Goal: Information Seeking & Learning: Learn about a topic

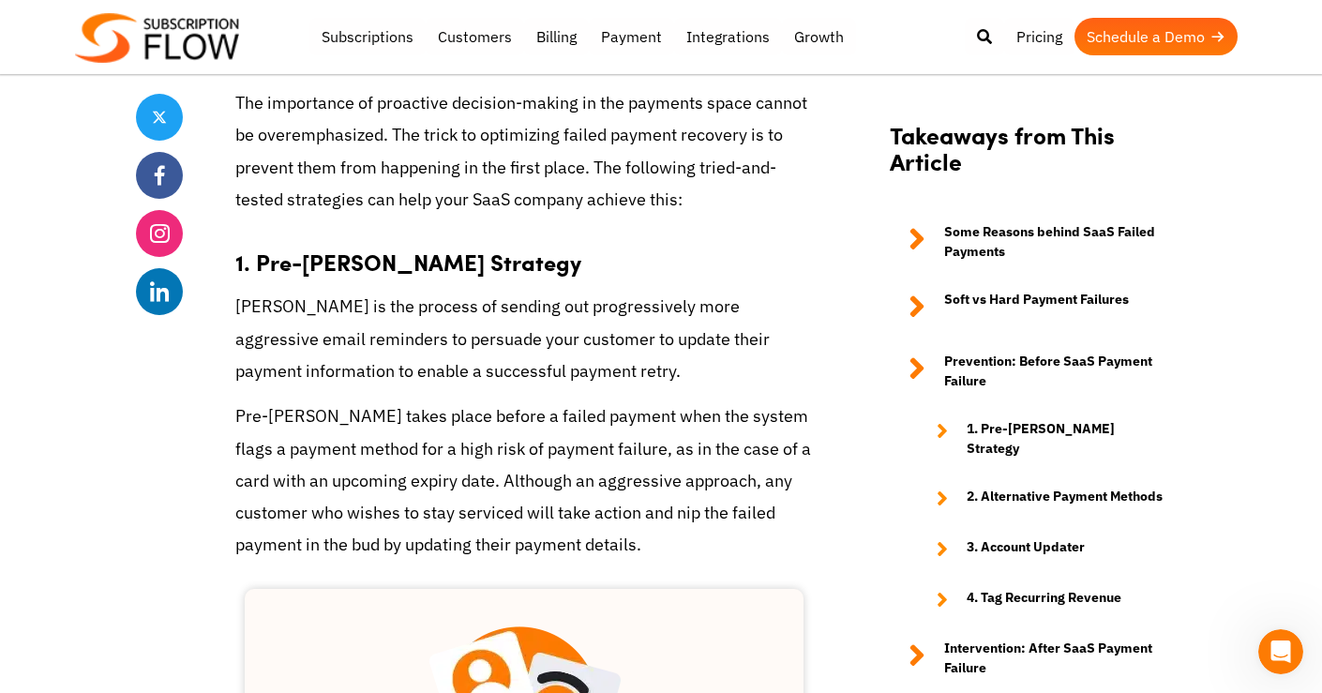
scroll to position [2718, 0]
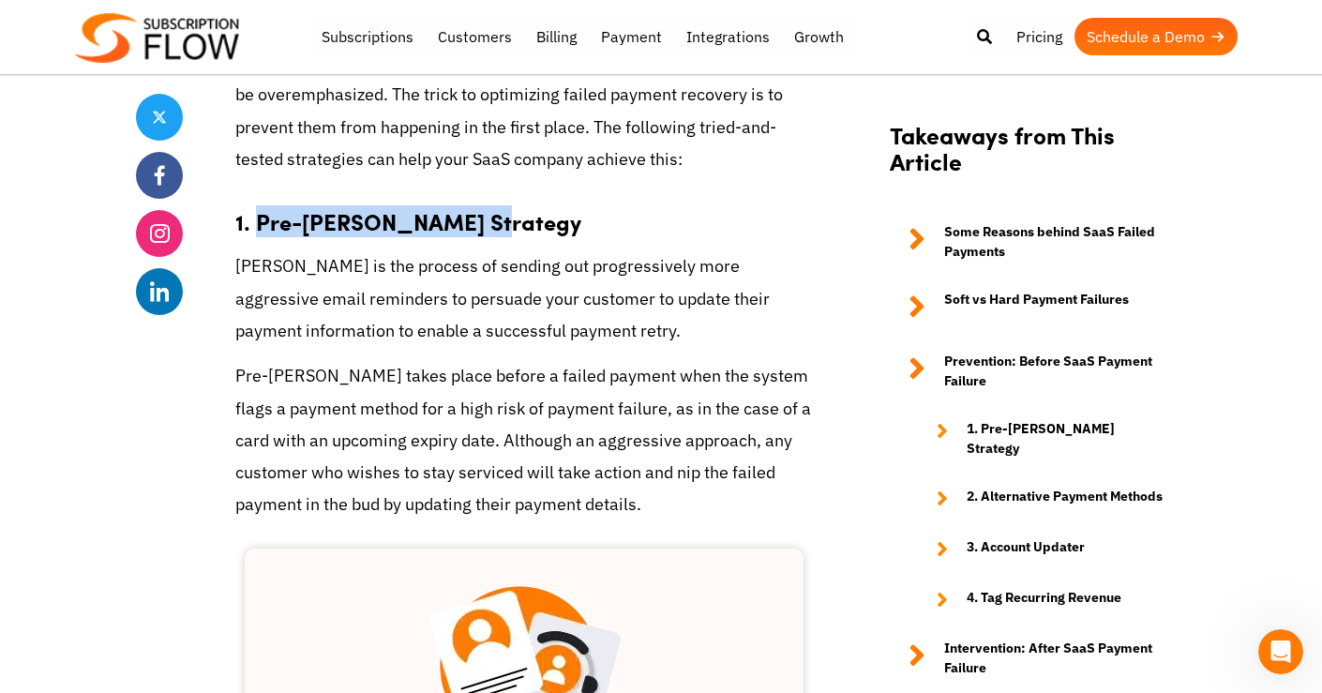
drag, startPoint x: 260, startPoint y: 162, endPoint x: 479, endPoint y: 150, distance: 219.7
click at [479, 205] on strong "1. Pre-[PERSON_NAME] Strategy" at bounding box center [408, 221] width 346 height 32
copy strong "Pre-[PERSON_NAME] Strategy"
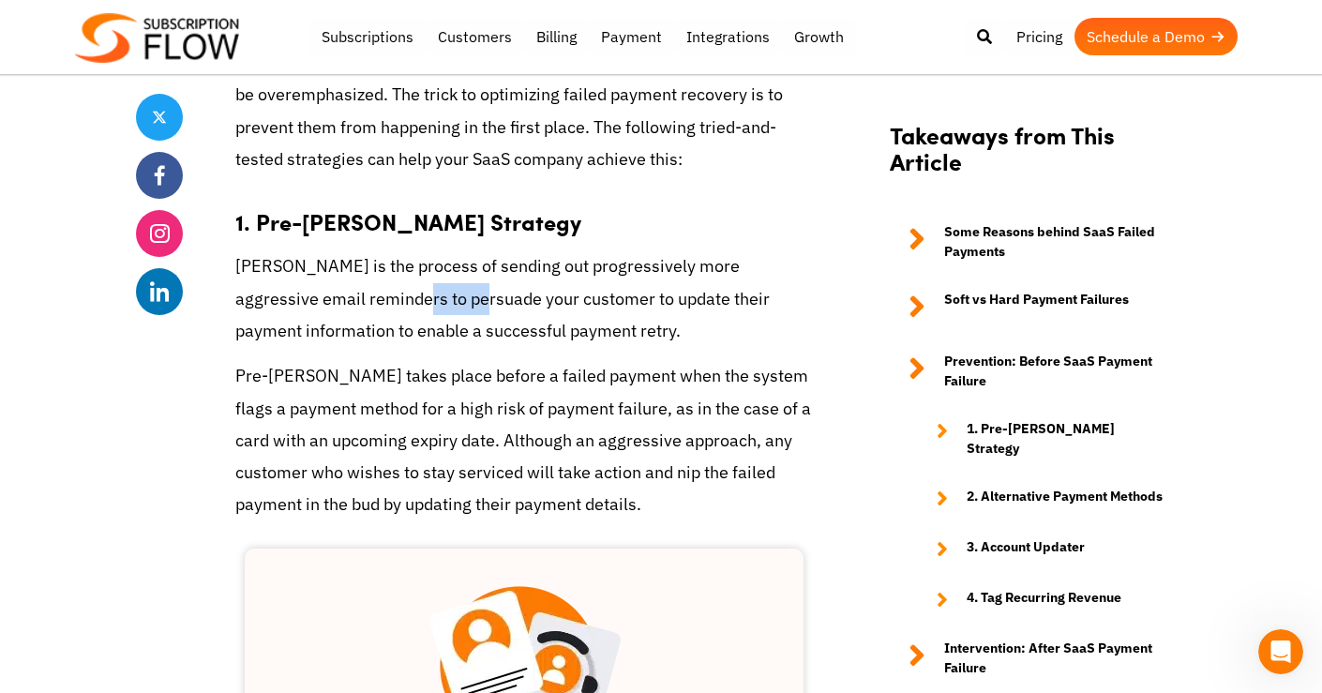
drag, startPoint x: 405, startPoint y: 241, endPoint x: 338, endPoint y: 241, distance: 66.5
click at [338, 250] on p "[PERSON_NAME] is the process of sending out progressively more aggressive email…" at bounding box center [523, 298] width 577 height 97
drag, startPoint x: 338, startPoint y: 241, endPoint x: 349, endPoint y: 238, distance: 10.7
click at [349, 250] on p "[PERSON_NAME] is the process of sending out progressively more aggressive email…" at bounding box center [523, 298] width 577 height 97
click at [342, 250] on p "[PERSON_NAME] is the process of sending out progressively more aggressive email…" at bounding box center [523, 298] width 577 height 97
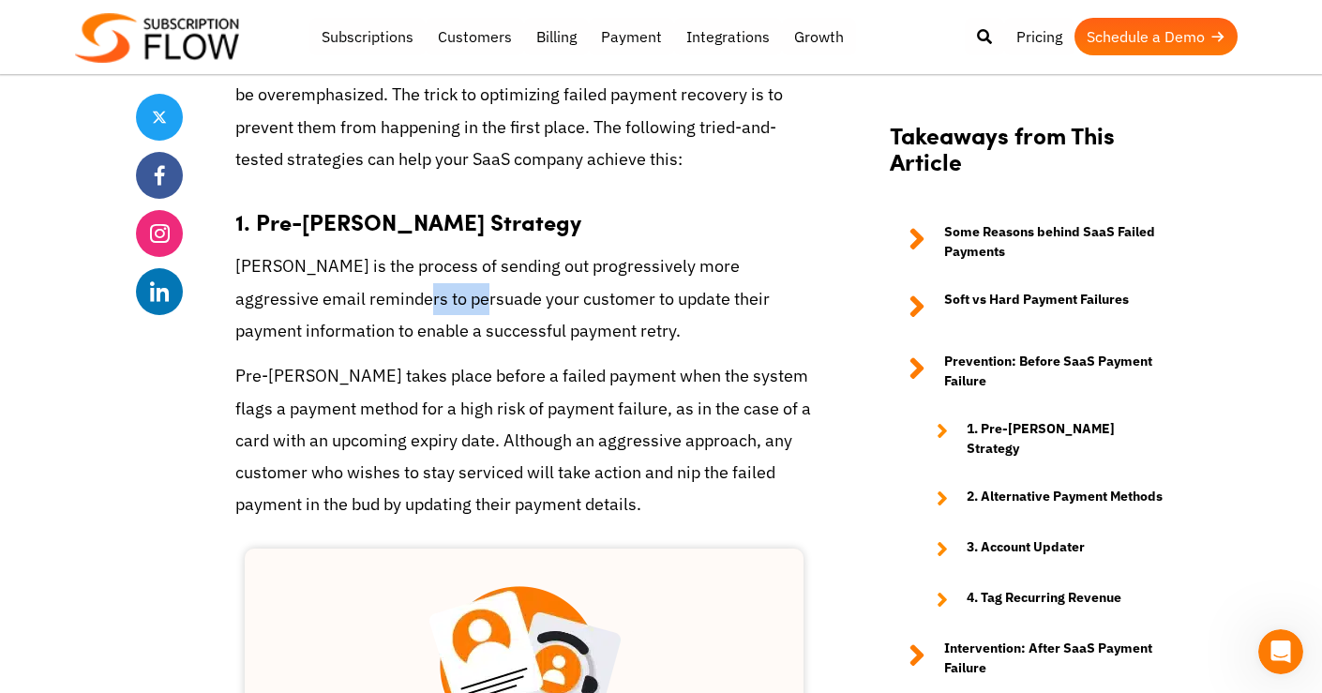
click at [342, 250] on p "[PERSON_NAME] is the process of sending out progressively more aggressive email…" at bounding box center [523, 298] width 577 height 97
copy p "persuade"
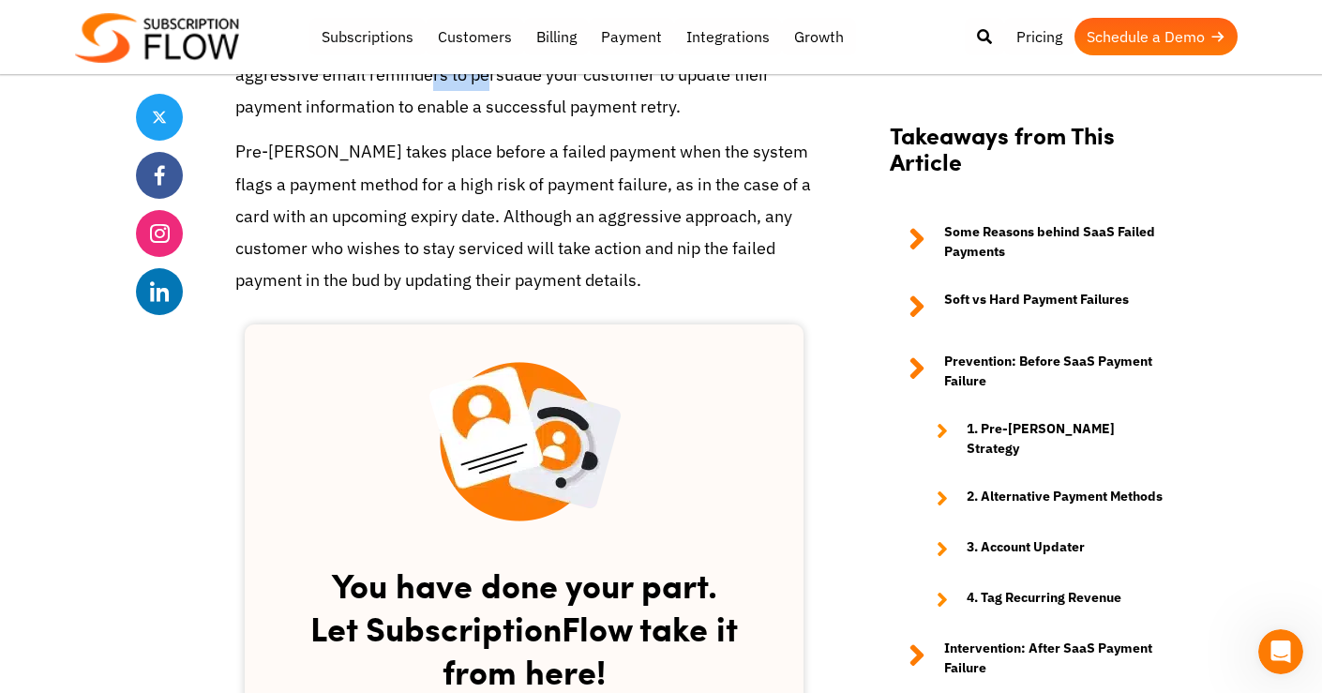
scroll to position [2943, 0]
drag, startPoint x: 678, startPoint y: 189, endPoint x: 688, endPoint y: 189, distance: 10.3
click at [688, 189] on p "Pre-[PERSON_NAME] takes place before a failed payment when the system flags a p…" at bounding box center [523, 215] width 577 height 160
drag, startPoint x: 671, startPoint y: 190, endPoint x: 695, endPoint y: 190, distance: 23.4
click at [695, 190] on p "Pre-[PERSON_NAME] takes place before a failed payment when the system flags a p…" at bounding box center [523, 215] width 577 height 160
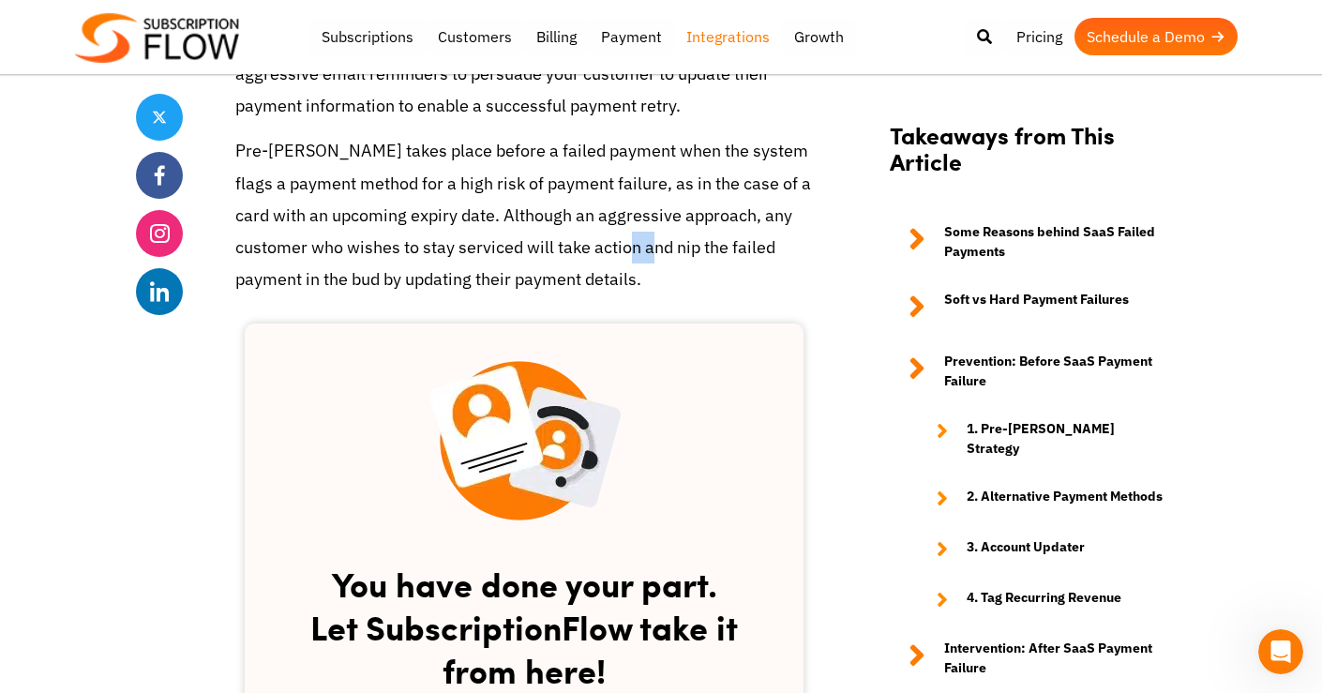
copy p "nip"
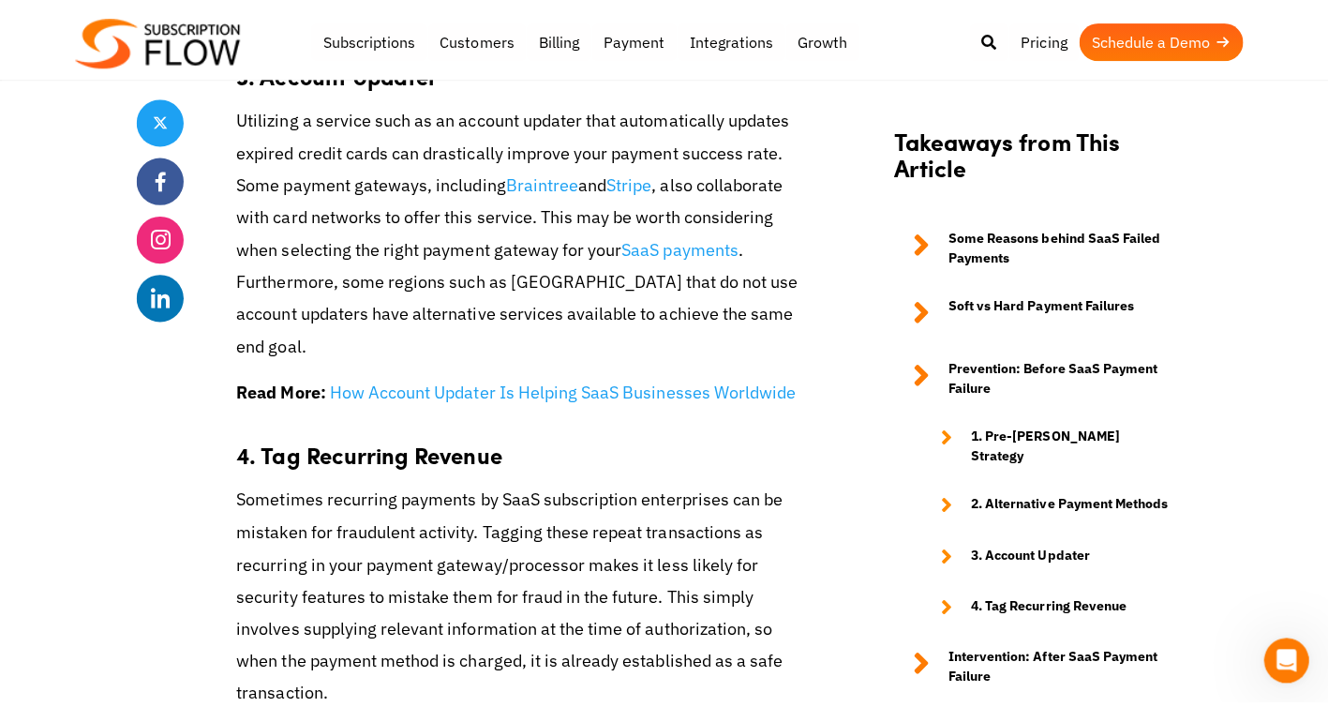
scroll to position [4119, 0]
